Goal: Information Seeking & Learning: Learn about a topic

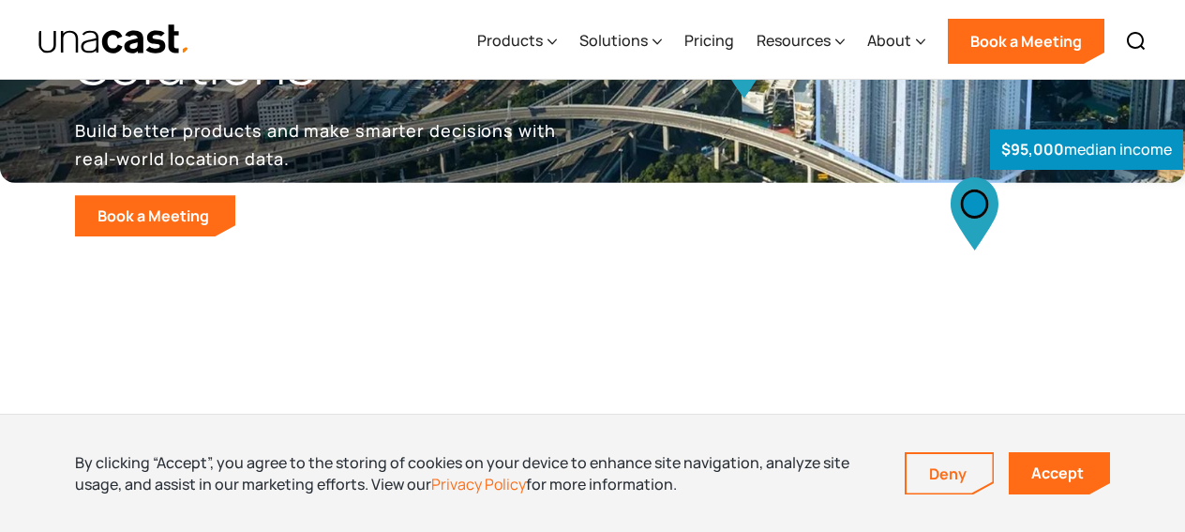
scroll to position [395, 0]
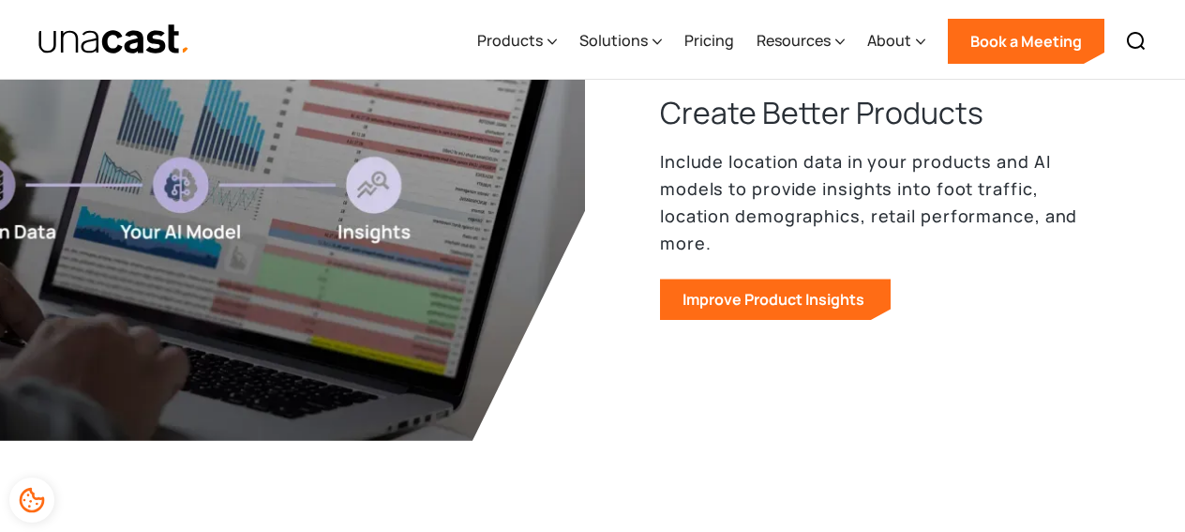
click at [83, 29] on img "home" at bounding box center [114, 39] width 153 height 33
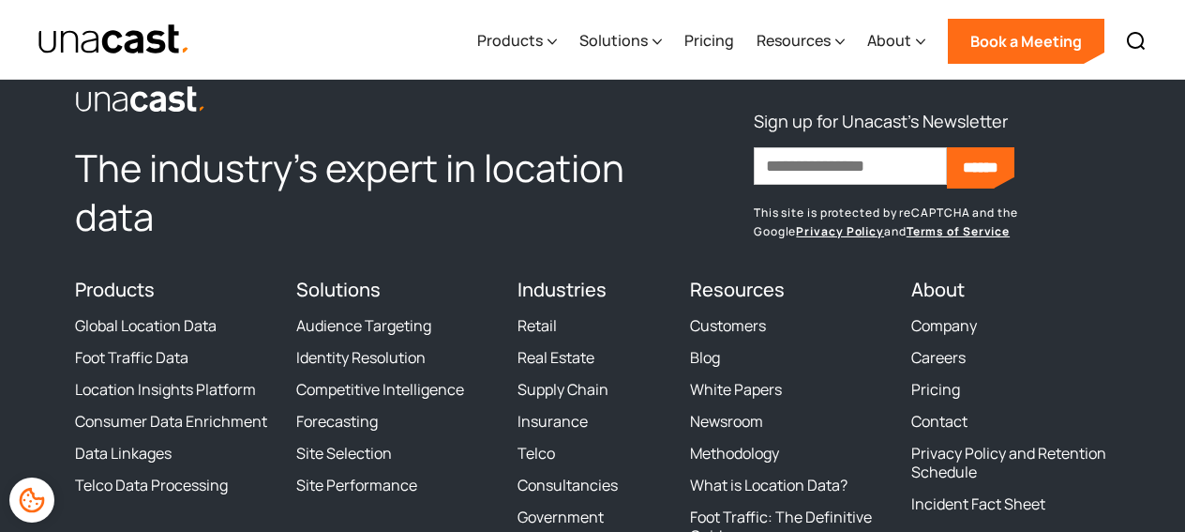
scroll to position [5001, 0]
click at [549, 319] on link "Retail" at bounding box center [537, 324] width 39 height 19
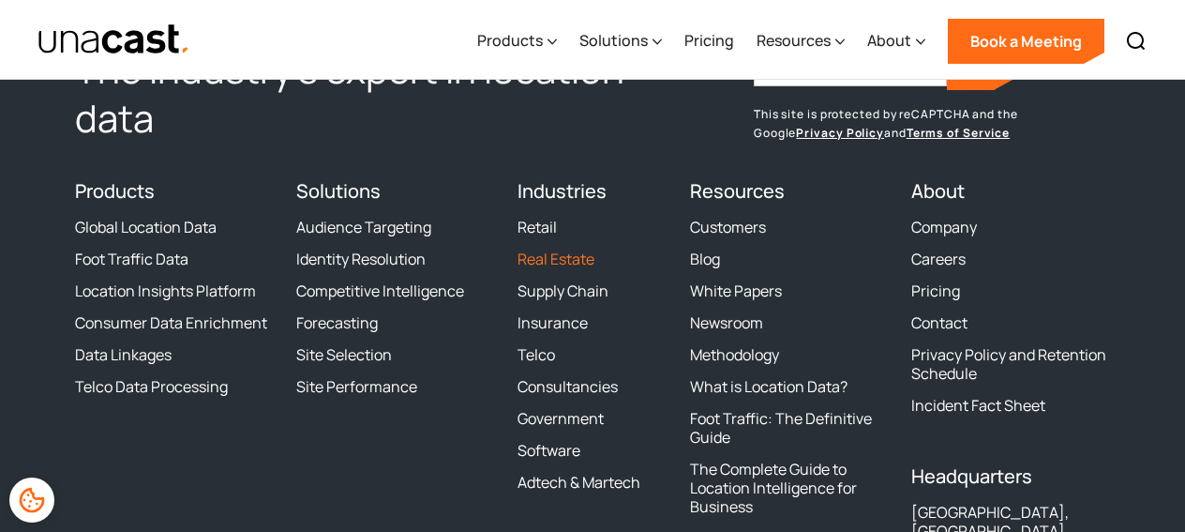
scroll to position [4682, 0]
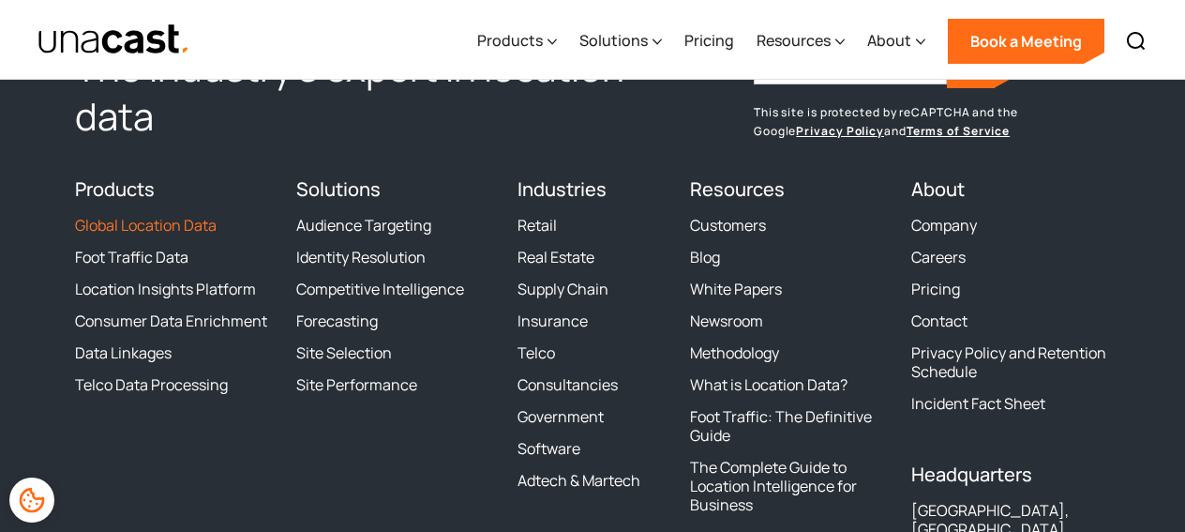
click at [163, 231] on link "Global Location Data" at bounding box center [146, 225] width 142 height 19
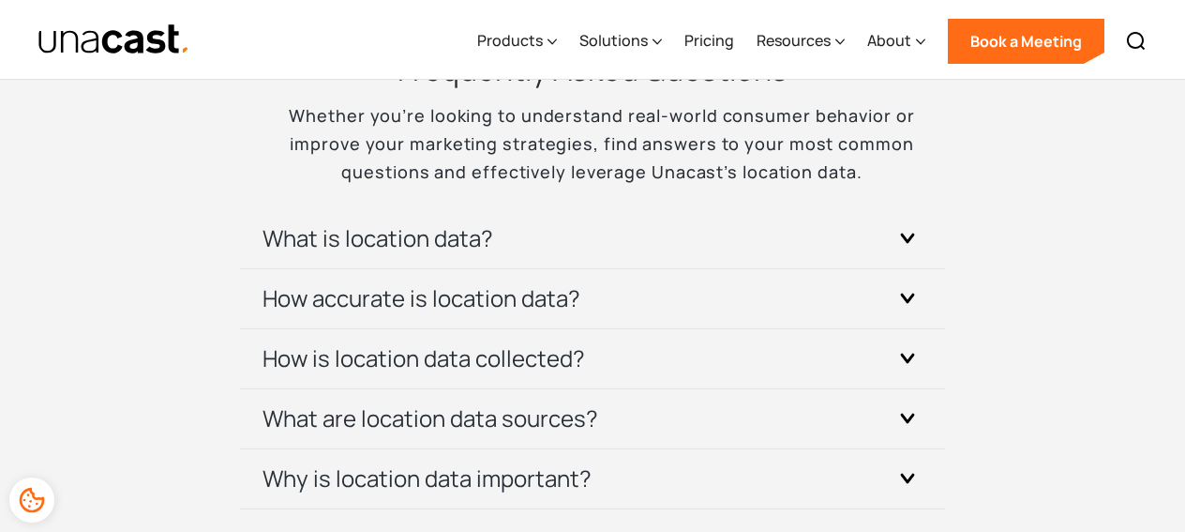
scroll to position [5599, 0]
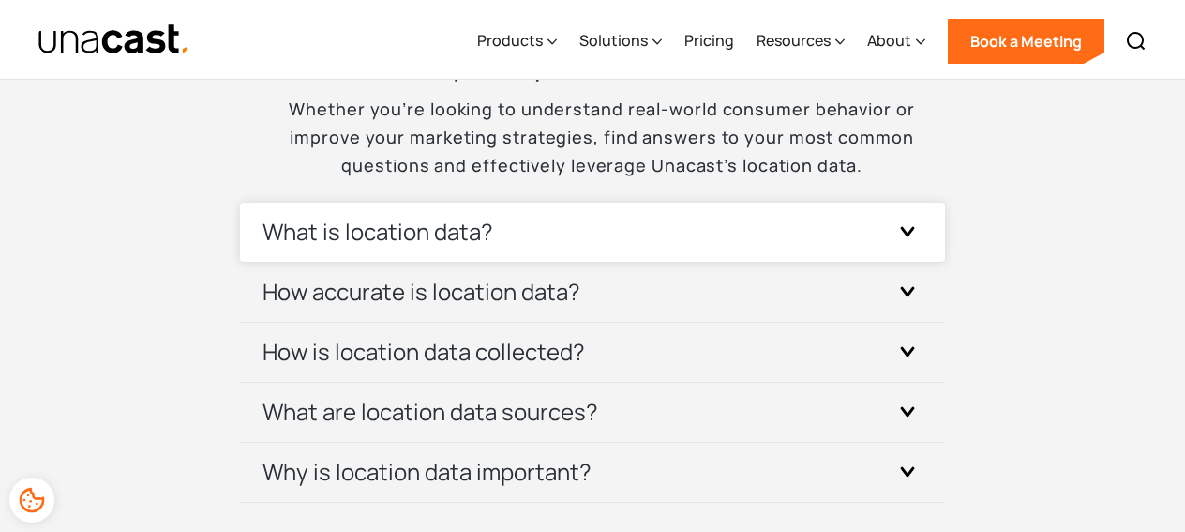
click at [558, 229] on div "What is location data?" at bounding box center [593, 232] width 660 height 59
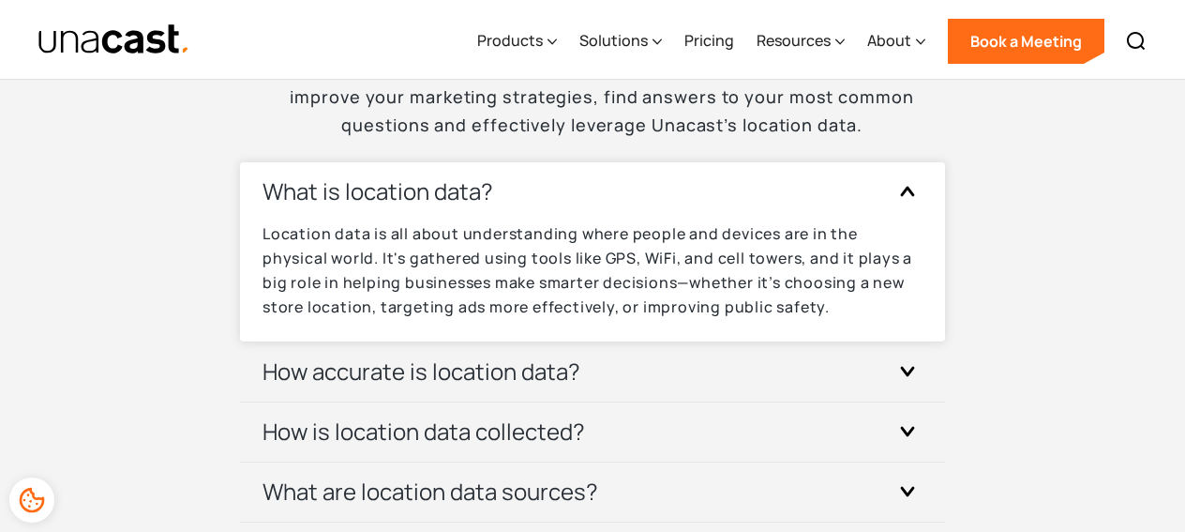
scroll to position [5673, 0]
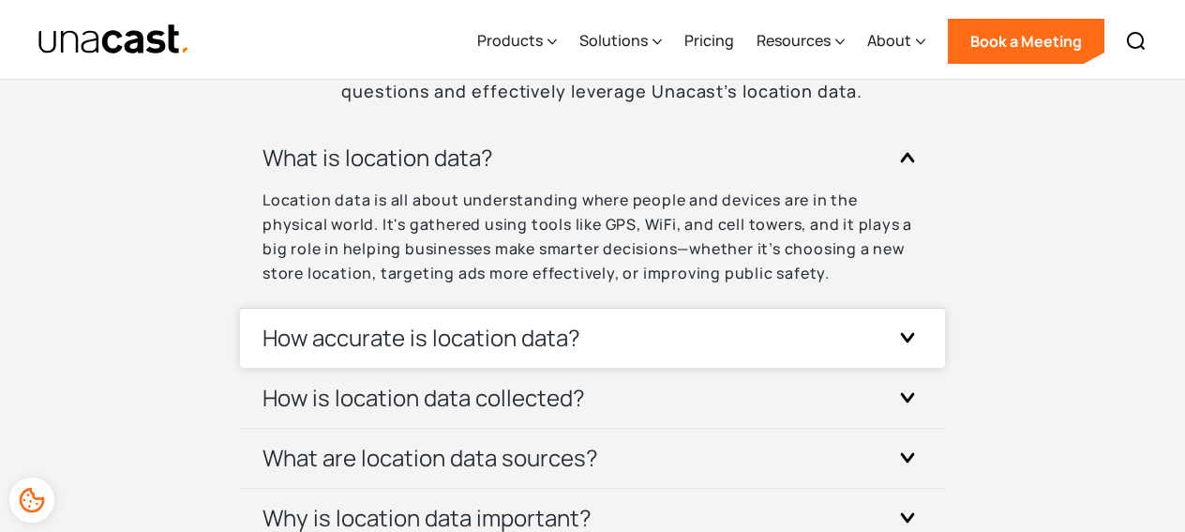
click at [529, 324] on h3 "How accurate is location data?" at bounding box center [422, 338] width 318 height 30
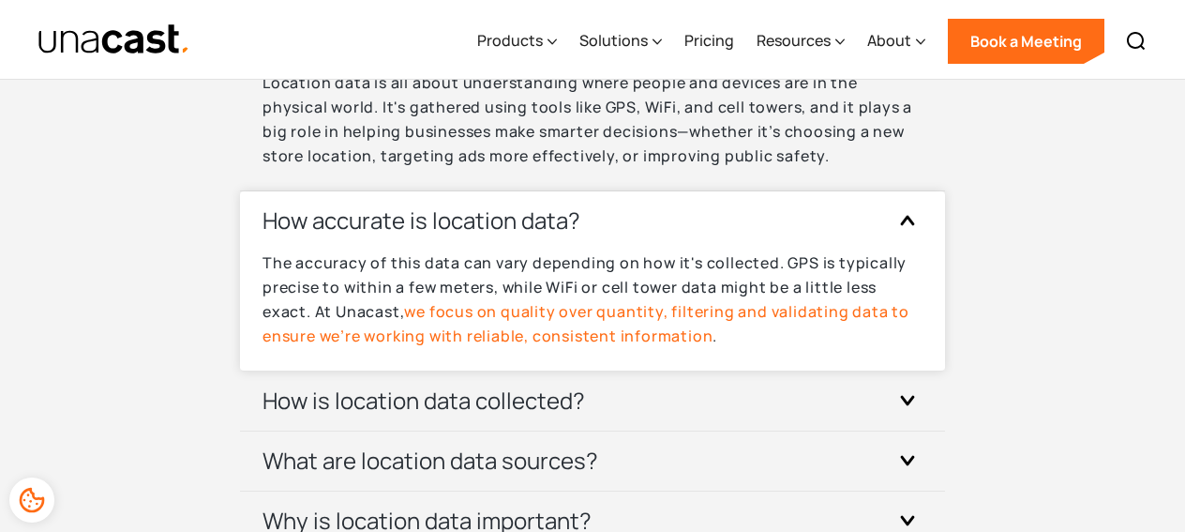
scroll to position [5791, 0]
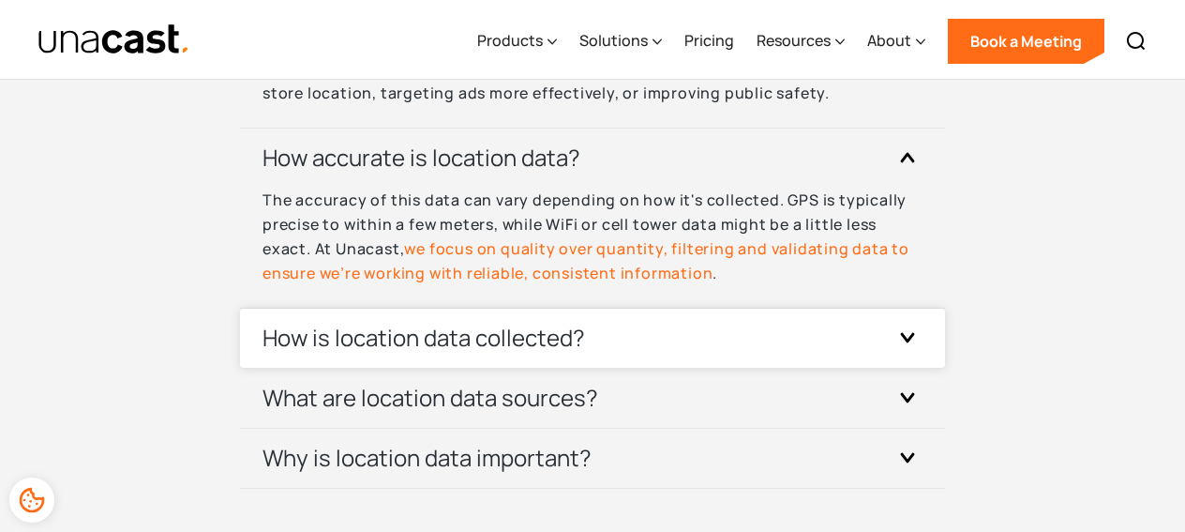
click at [608, 341] on div "How is location data collected?" at bounding box center [593, 338] width 660 height 59
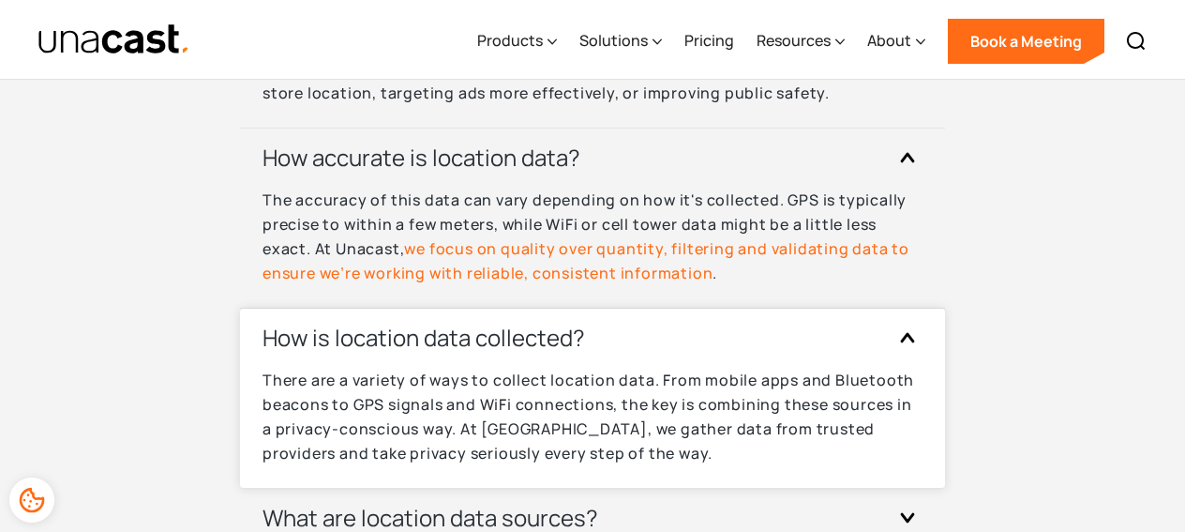
scroll to position [5959, 0]
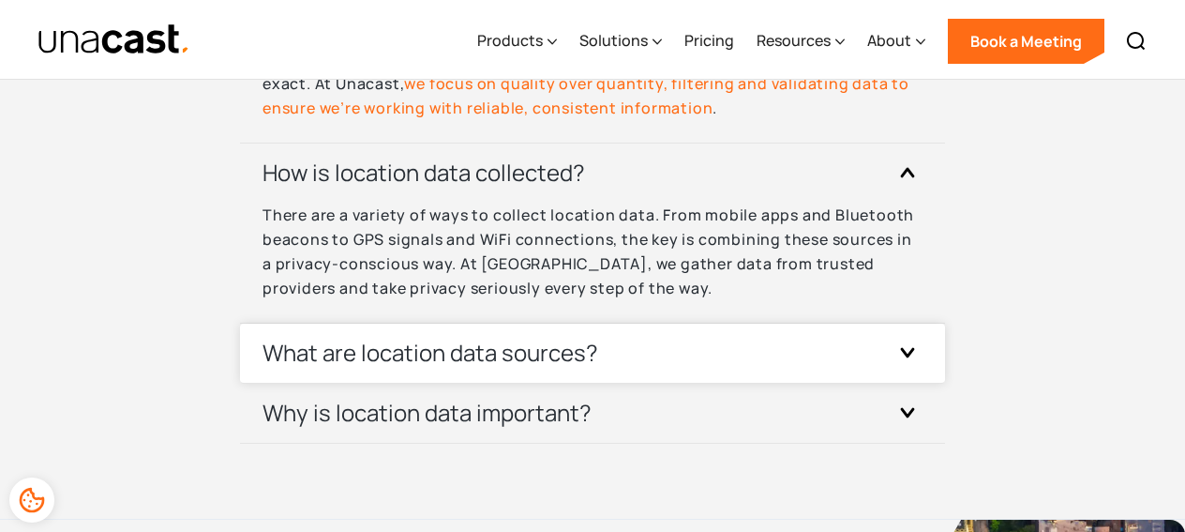
click at [522, 353] on h3 "What are location data sources?" at bounding box center [431, 353] width 336 height 30
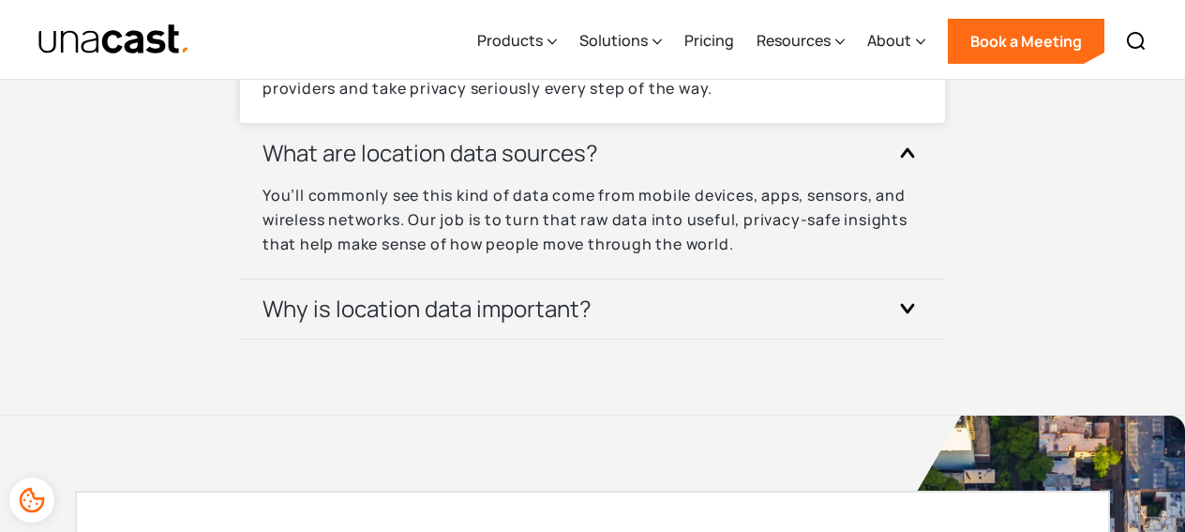
scroll to position [6218, 0]
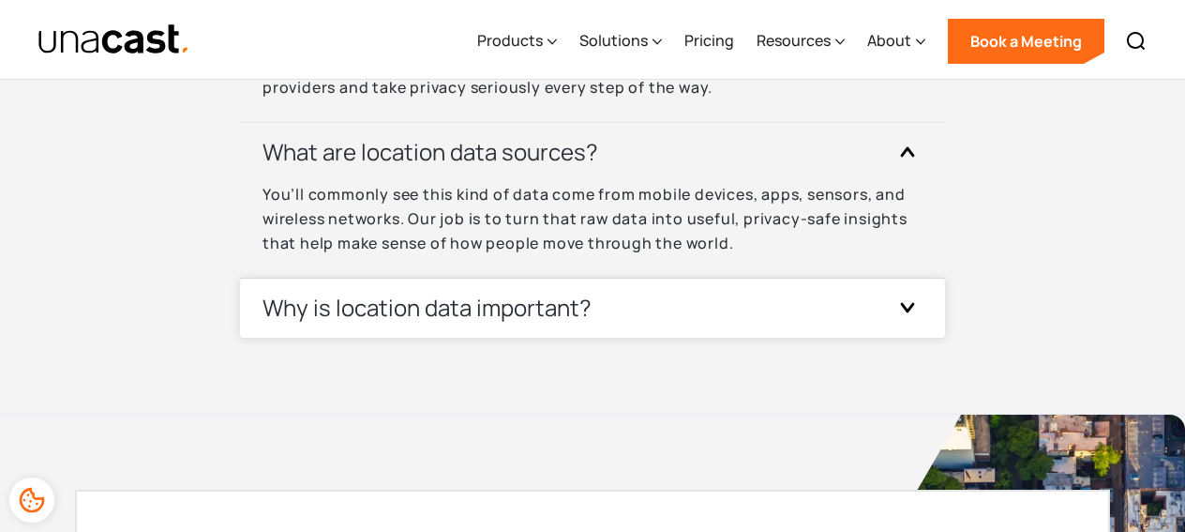
click at [563, 317] on h3 "Why is location data important?" at bounding box center [427, 308] width 329 height 30
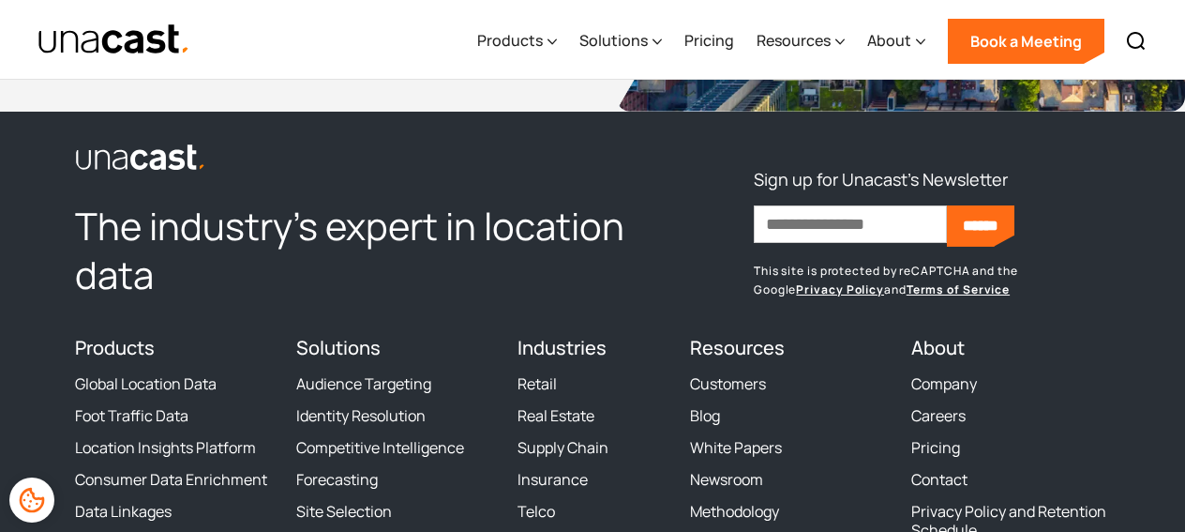
scroll to position [7237, 0]
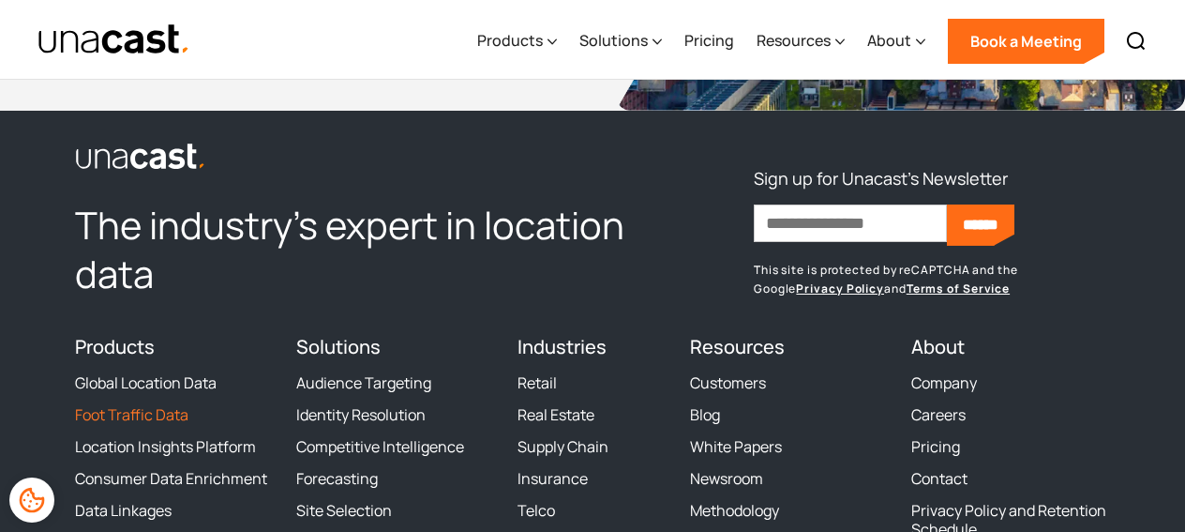
click at [157, 423] on link "Foot Traffic Data" at bounding box center [131, 414] width 113 height 19
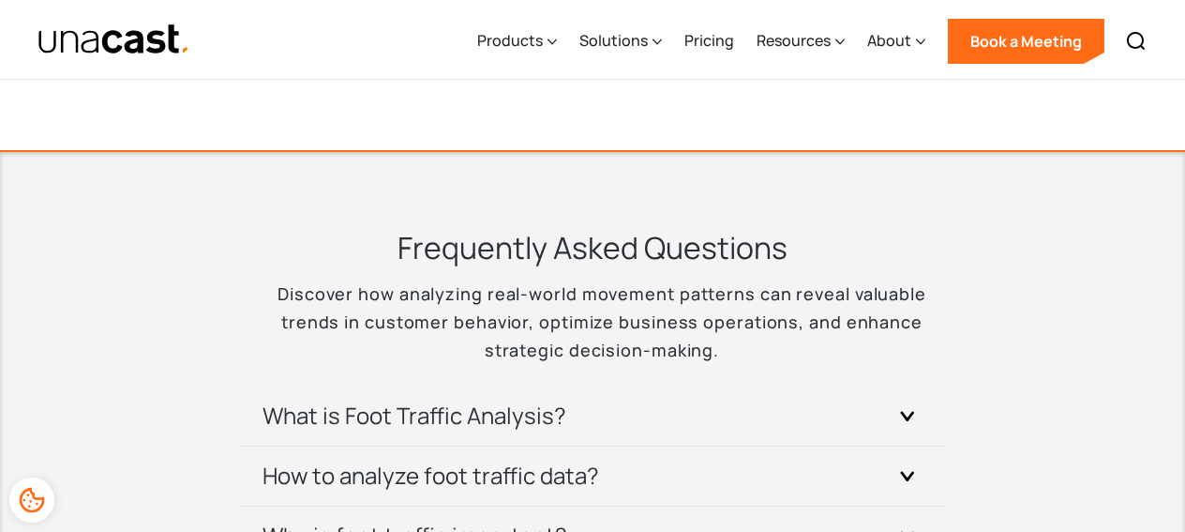
scroll to position [3984, 0]
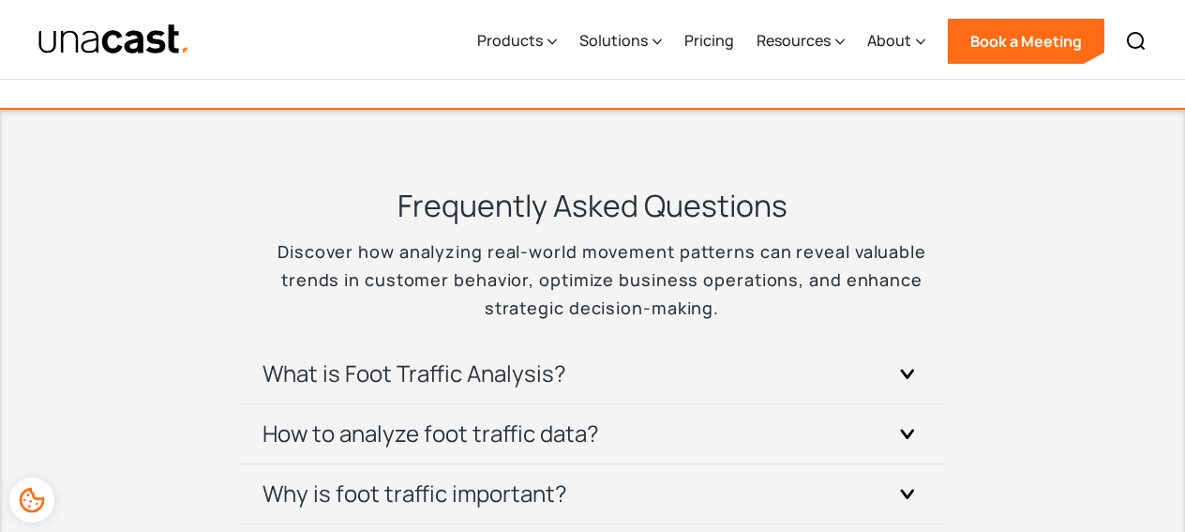
click at [846, 368] on div "What is Foot Traffic Analysis?" at bounding box center [593, 373] width 660 height 59
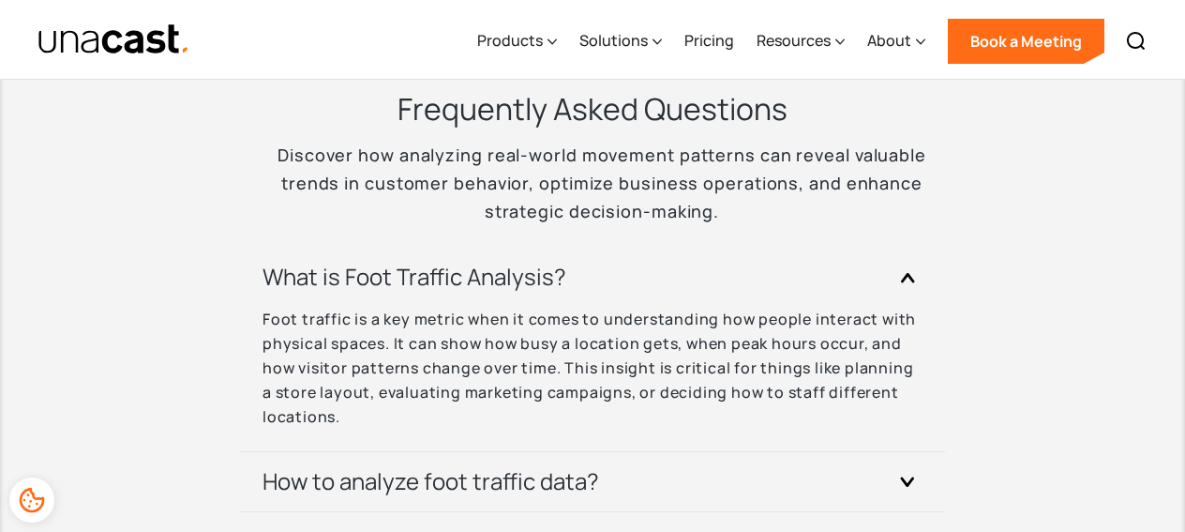
scroll to position [4086, 0]
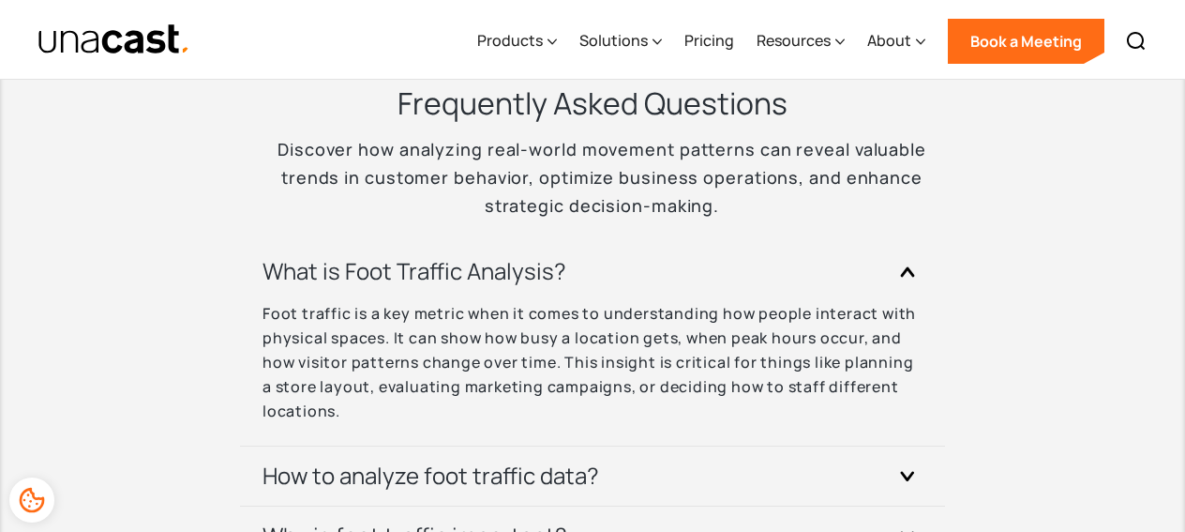
click at [846, 368] on p "Foot traffic is a key metric when it comes to understanding how people interact…" at bounding box center [593, 362] width 660 height 122
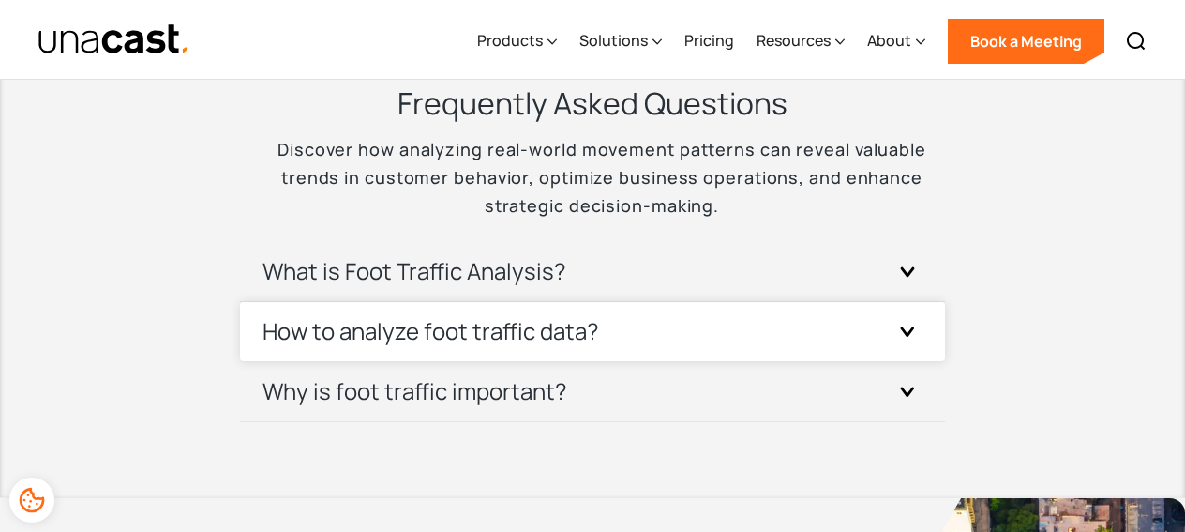
click at [849, 329] on div "How to analyze foot traffic data?" at bounding box center [593, 331] width 660 height 59
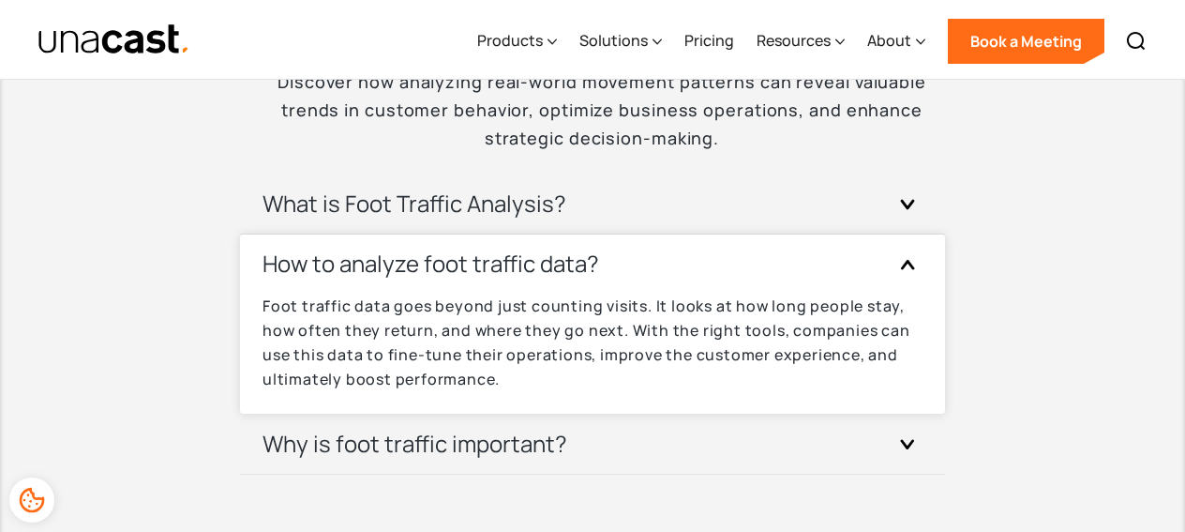
scroll to position [4154, 0]
click at [849, 329] on p "Foot traffic data goes beyond just counting visits. It looks at how long people…" at bounding box center [593, 342] width 660 height 98
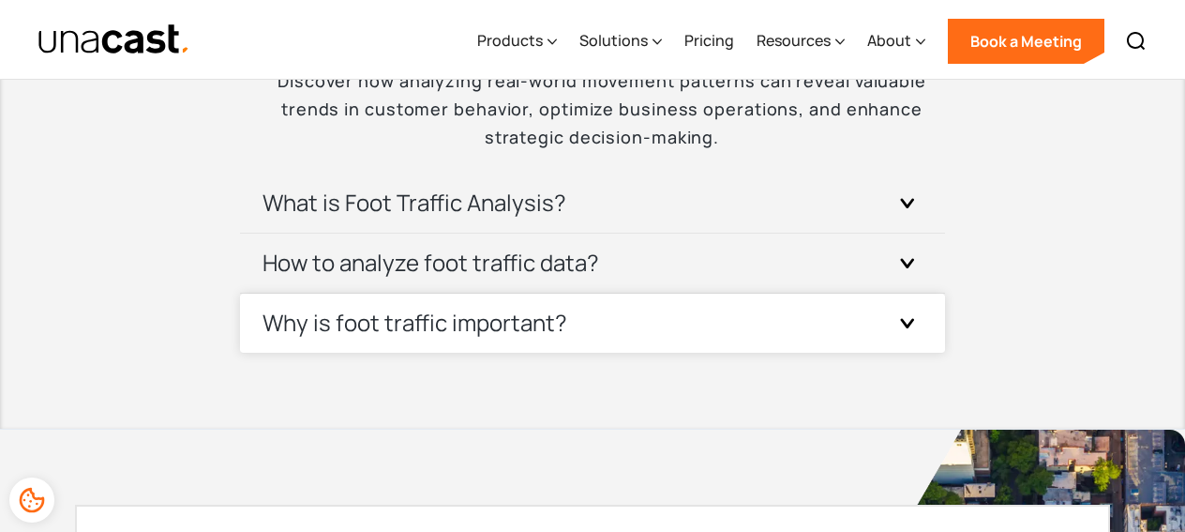
click at [851, 330] on div "Why is foot traffic important?" at bounding box center [593, 323] width 660 height 59
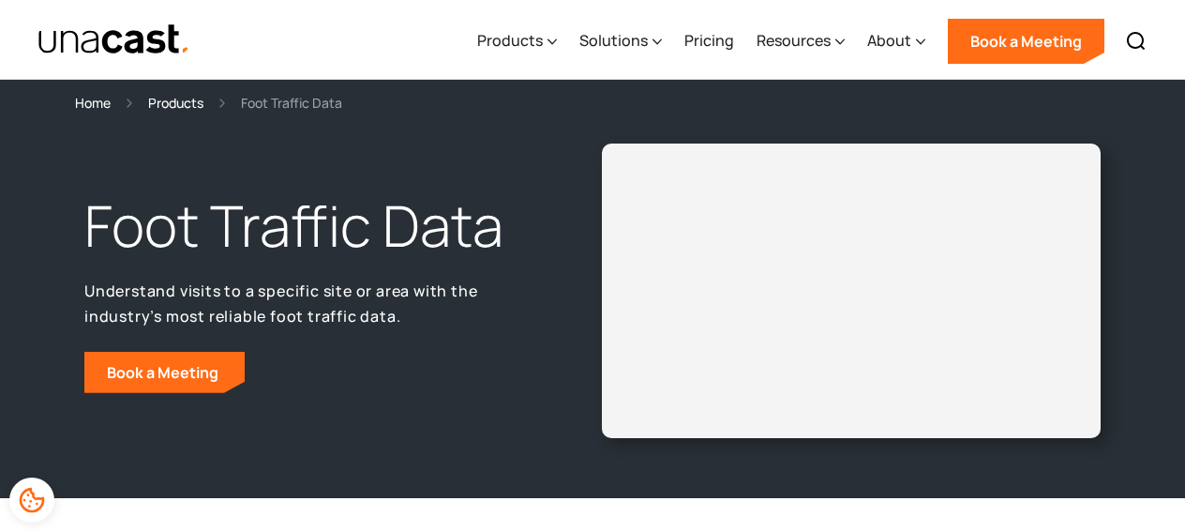
scroll to position [0, 0]
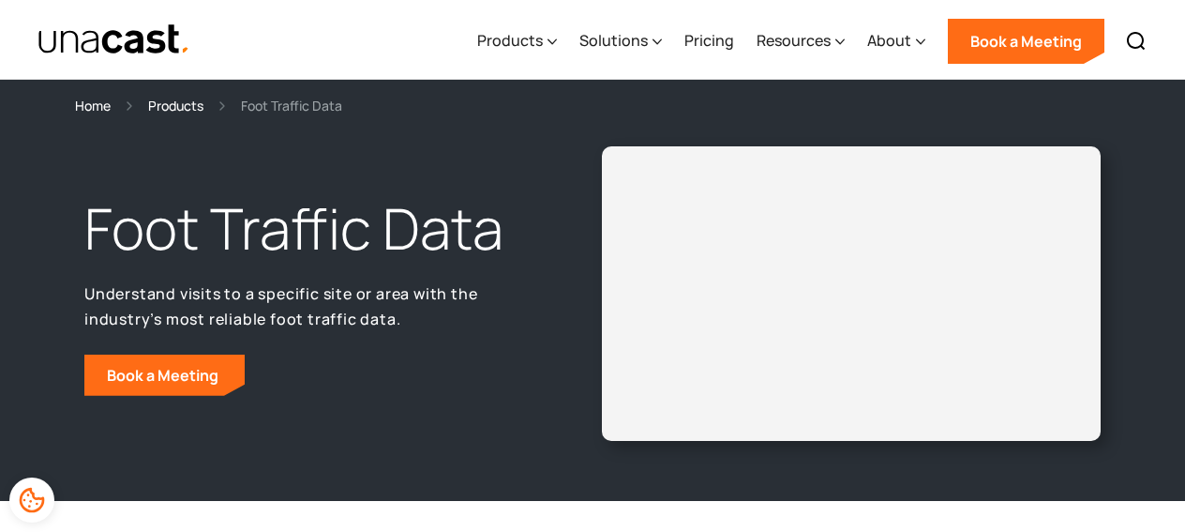
click at [142, 46] on img "home" at bounding box center [114, 39] width 153 height 33
